Goal: Task Accomplishment & Management: Complete application form

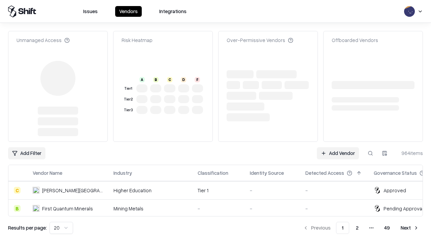
click at [338, 147] on link "Add Vendor" at bounding box center [338, 153] width 42 height 12
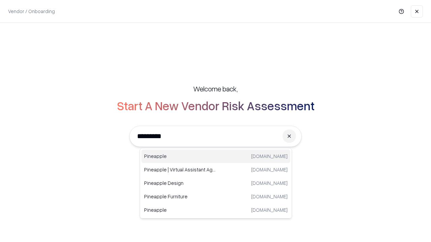
click at [216, 157] on div "Pineapple [DOMAIN_NAME]" at bounding box center [215, 156] width 149 height 13
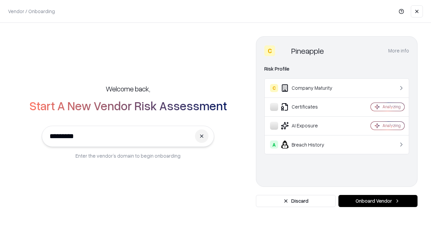
type input "*********"
click at [378, 201] on button "Onboard Vendor" at bounding box center [377, 201] width 79 height 12
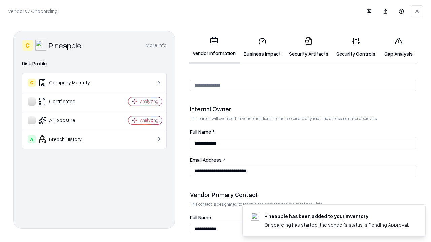
scroll to position [349, 0]
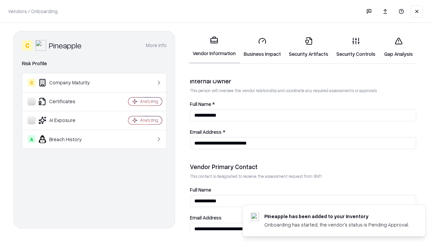
click at [308, 47] on link "Security Artifacts" at bounding box center [308, 47] width 47 height 31
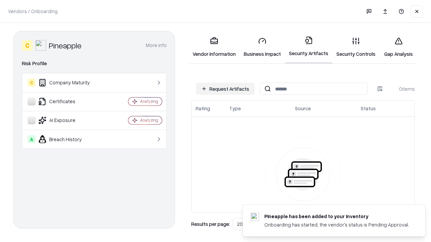
click at [225, 89] on button "Request Artifacts" at bounding box center [225, 89] width 59 height 12
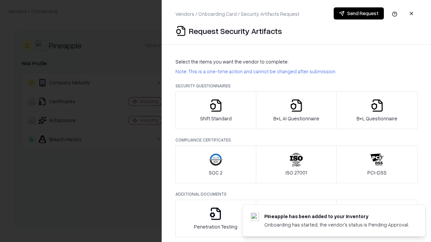
click at [377, 110] on icon "button" at bounding box center [376, 105] width 13 height 13
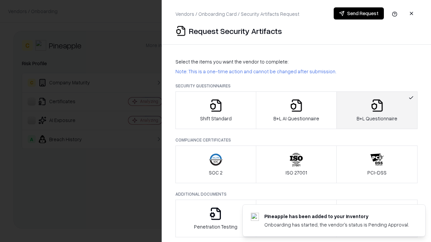
click at [296, 110] on icon "button" at bounding box center [296, 105] width 13 height 13
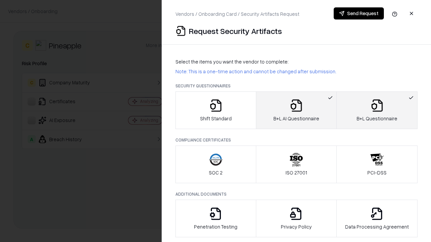
click at [359, 13] on button "Send Request" at bounding box center [359, 13] width 50 height 12
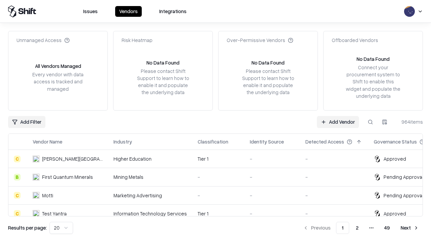
click at [338, 122] on link "Add Vendor" at bounding box center [338, 122] width 42 height 12
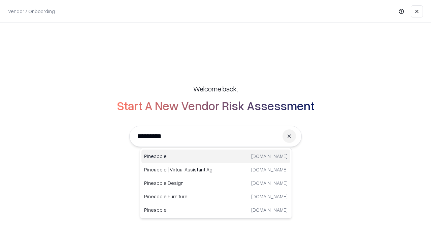
click at [216, 157] on div "Pineapple [DOMAIN_NAME]" at bounding box center [215, 156] width 149 height 13
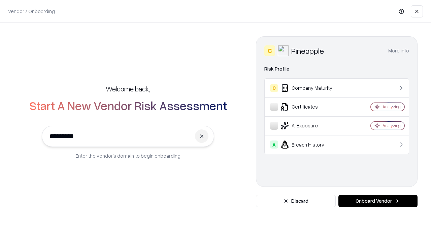
type input "*********"
click at [378, 201] on button "Onboard Vendor" at bounding box center [377, 201] width 79 height 12
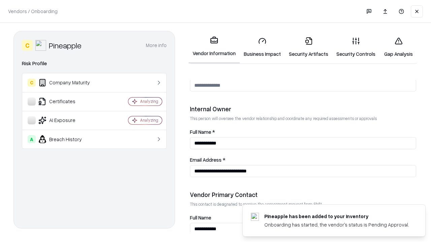
scroll to position [349, 0]
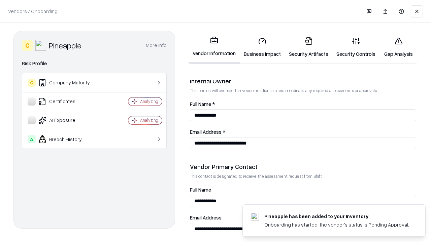
click at [398, 47] on link "Gap Analysis" at bounding box center [399, 47] width 38 height 31
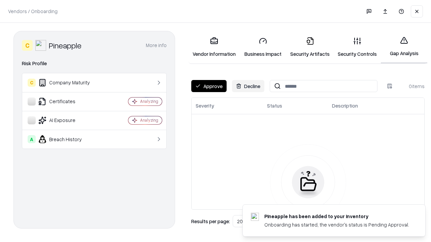
click at [209, 86] on button "Approve" at bounding box center [208, 86] width 35 height 12
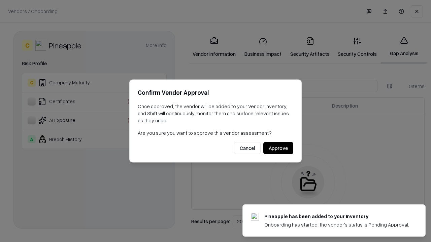
click at [278, 148] on button "Approve" at bounding box center [278, 148] width 30 height 12
